Goal: Transaction & Acquisition: Obtain resource

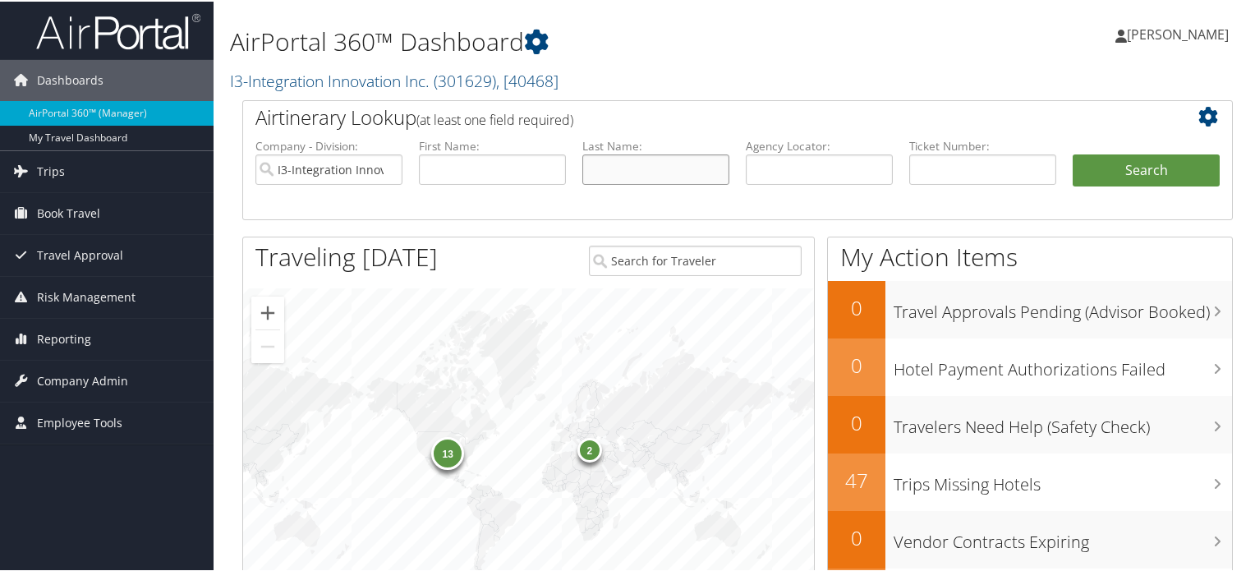
click at [613, 164] on input "text" at bounding box center [655, 168] width 147 height 30
type input "scott"
click at [1072, 153] on button "Search" at bounding box center [1145, 169] width 147 height 33
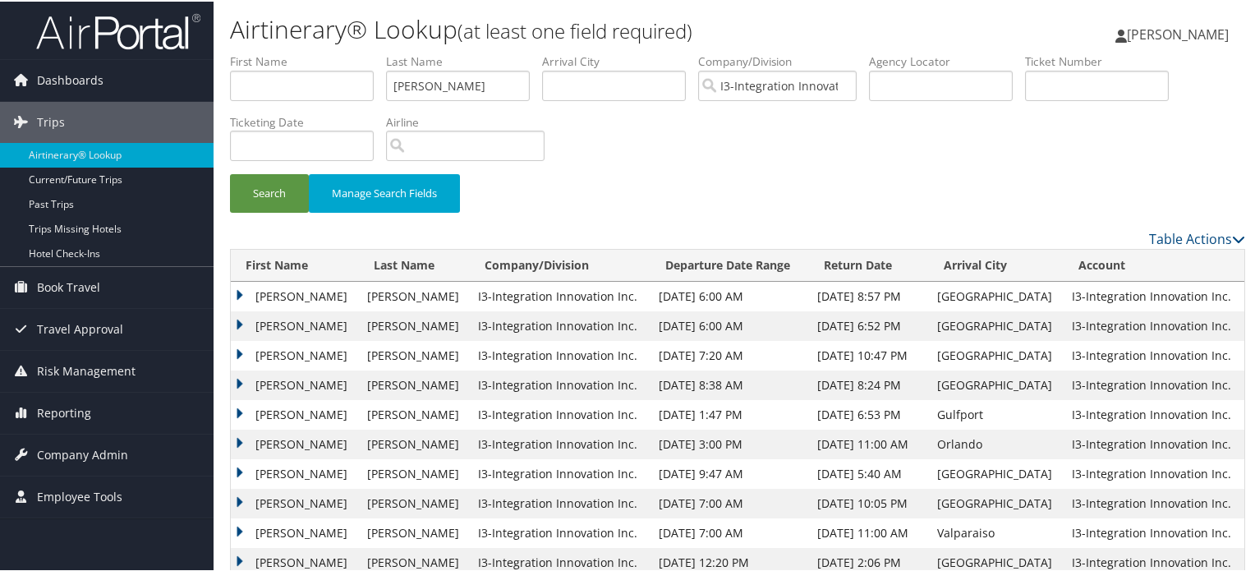
click at [335, 374] on td "[PERSON_NAME]" at bounding box center [295, 384] width 128 height 30
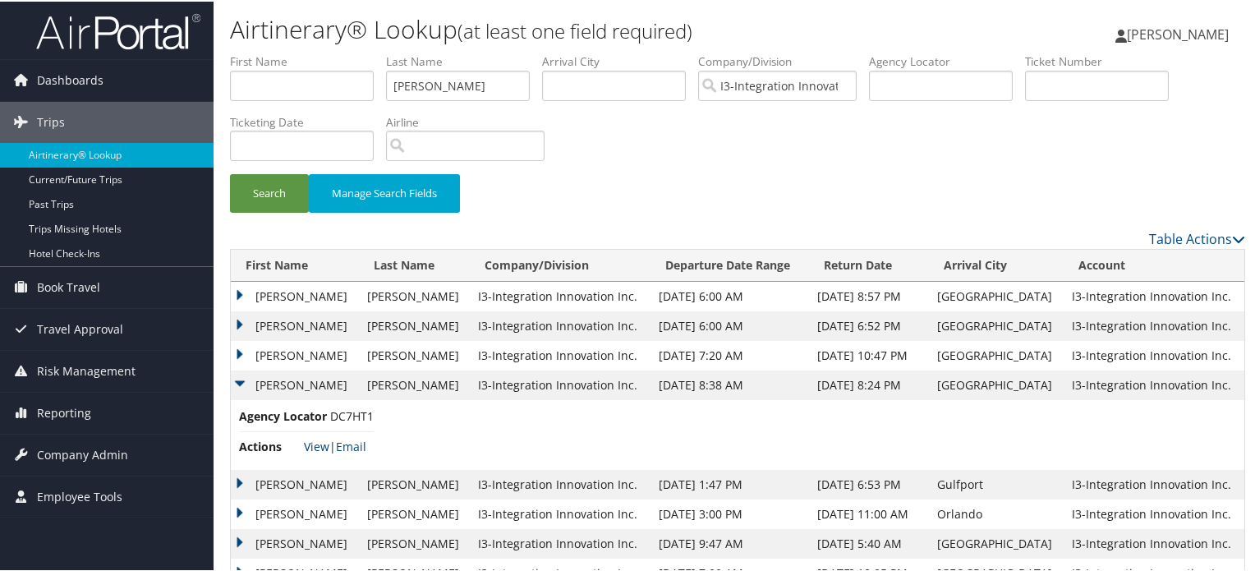
click at [321, 446] on link "View" at bounding box center [316, 445] width 25 height 16
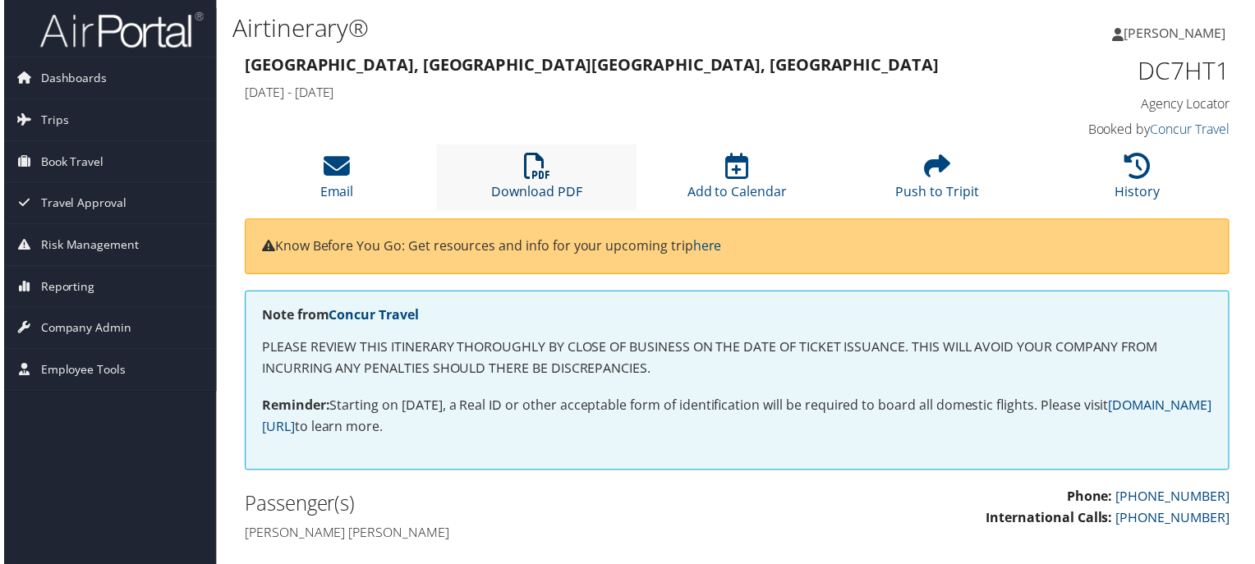
click at [570, 186] on link "Download PDF" at bounding box center [535, 182] width 91 height 39
